Goal: Find specific page/section: Find specific page/section

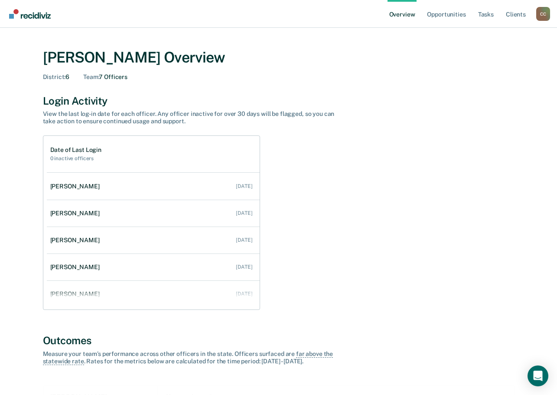
click at [543, 13] on div "C C" at bounding box center [543, 14] width 14 height 14
click at [494, 55] on link "Go to Operations" at bounding box center [509, 55] width 70 height 7
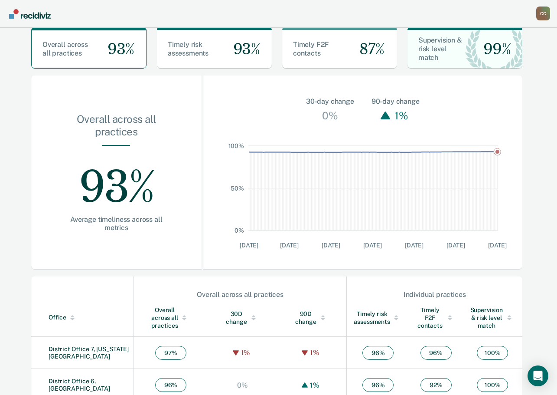
scroll to position [217, 0]
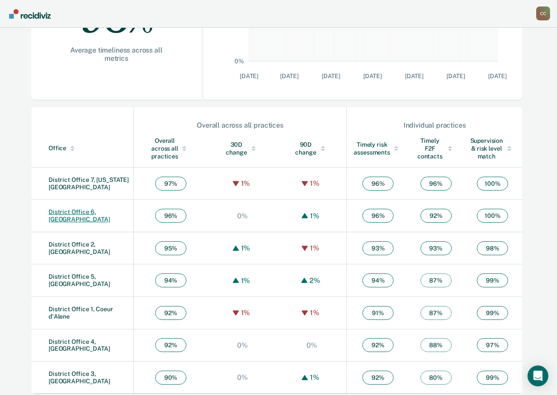
click at [87, 216] on link "District Office 6, [GEOGRAPHIC_DATA]" at bounding box center [80, 215] width 62 height 14
